Goal: Information Seeking & Learning: Learn about a topic

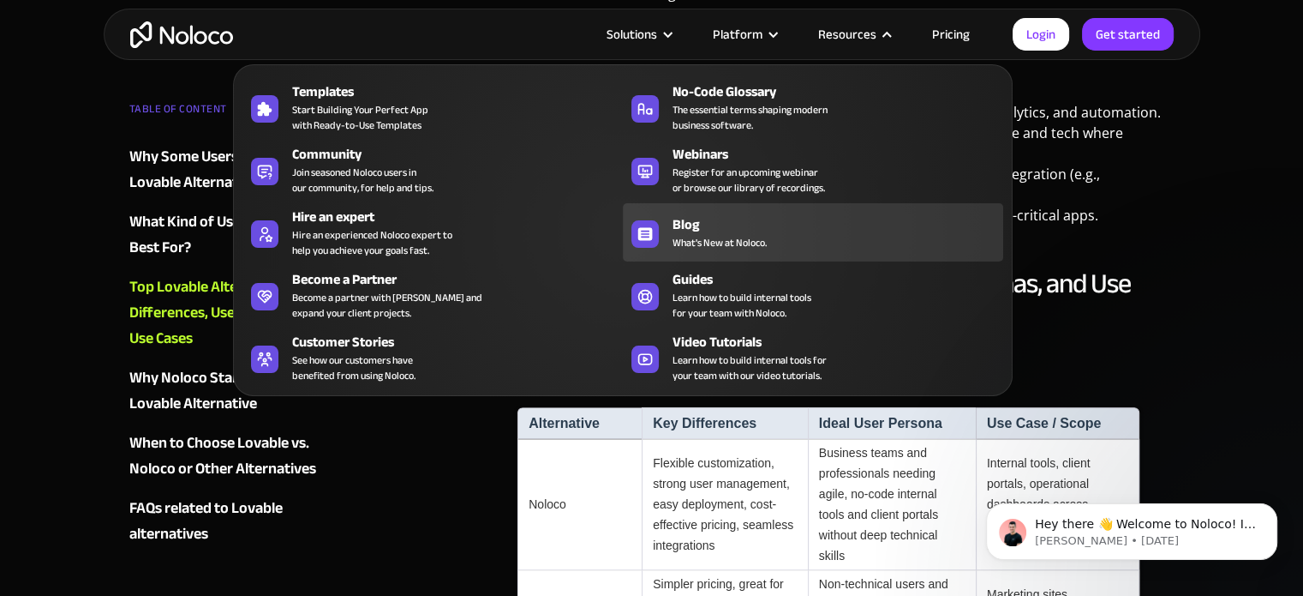
click at [696, 219] on div "Blog" at bounding box center [842, 224] width 339 height 21
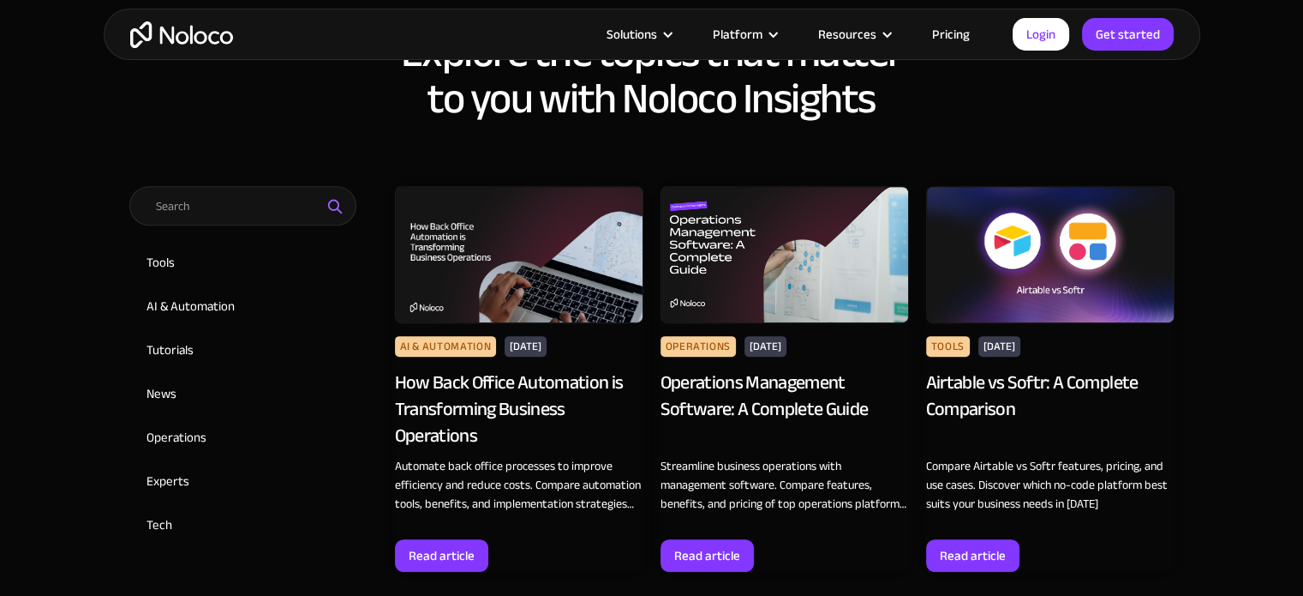
scroll to position [686, 0]
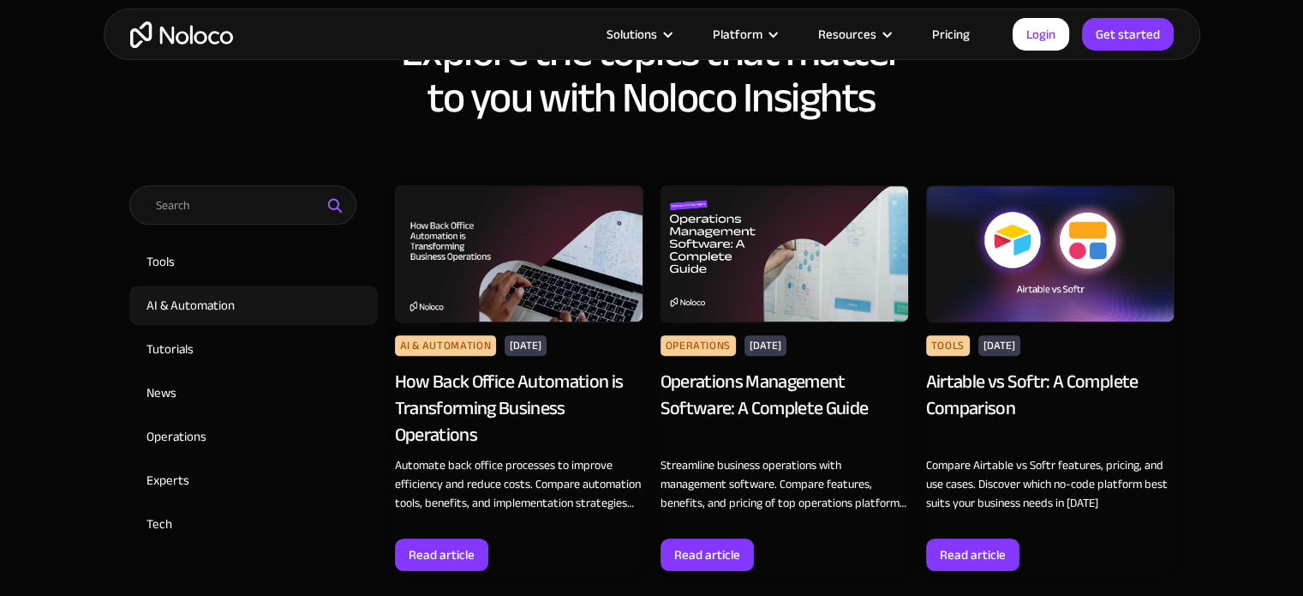
click at [216, 304] on input "AI & Automation" at bounding box center [253, 304] width 249 height 39
checkbox input "true"
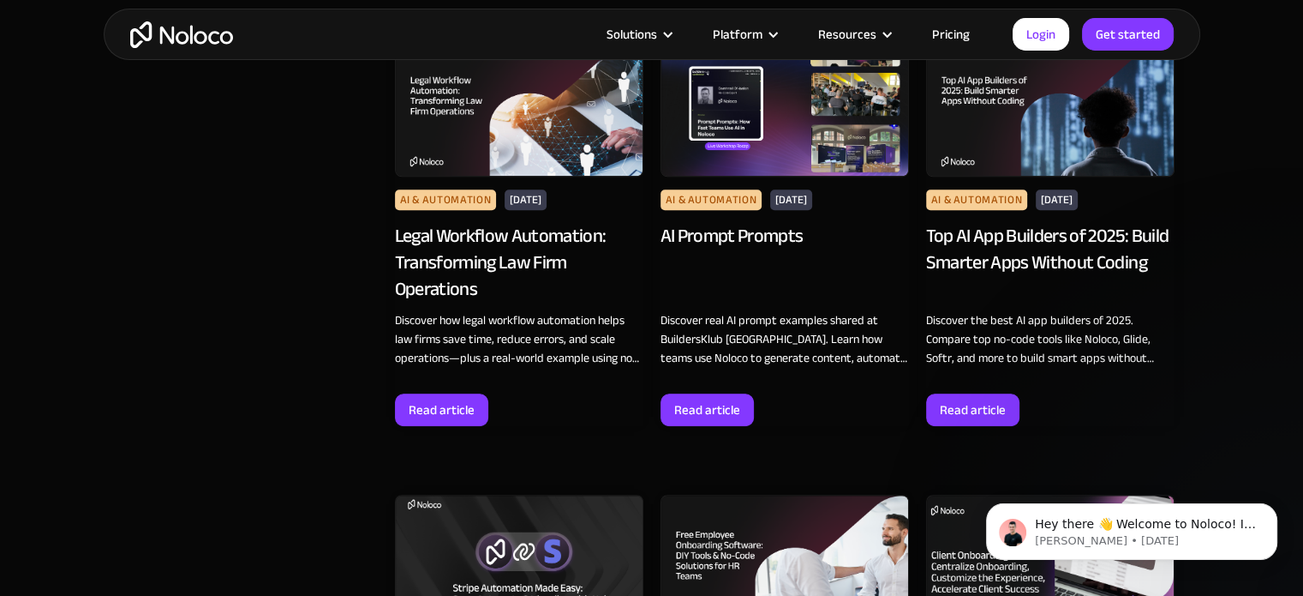
scroll to position [0, 0]
